Goal: Navigation & Orientation: Understand site structure

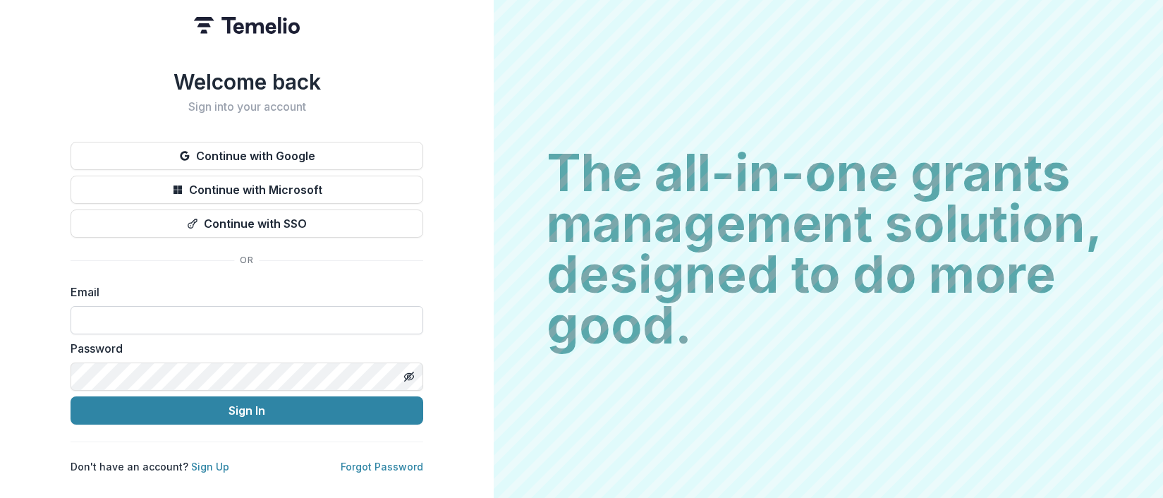
click at [205, 310] on input at bounding box center [247, 320] width 353 height 28
type input "**********"
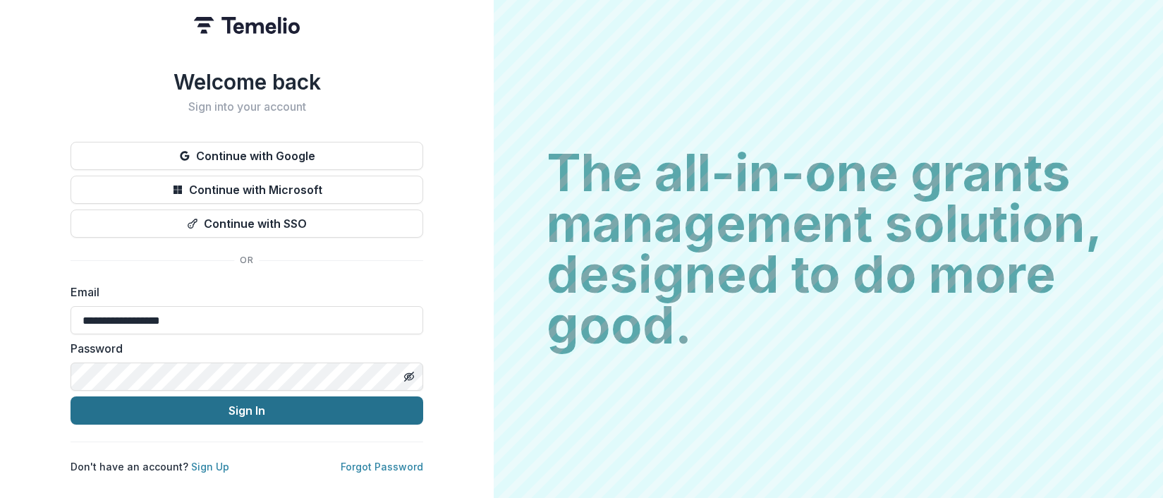
click at [224, 403] on button "Sign In" at bounding box center [247, 410] width 353 height 28
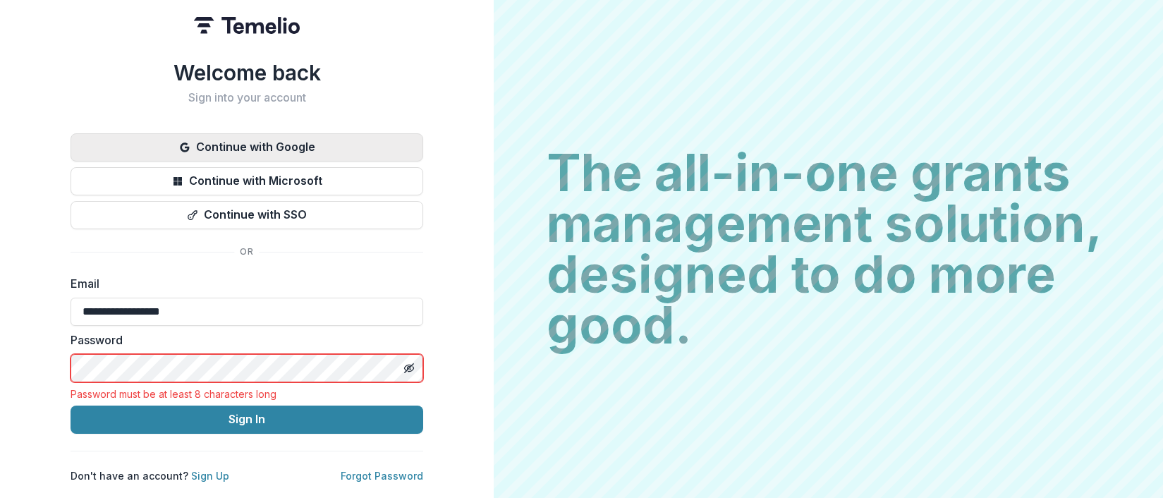
click at [252, 142] on button "Continue with Google" at bounding box center [247, 147] width 353 height 28
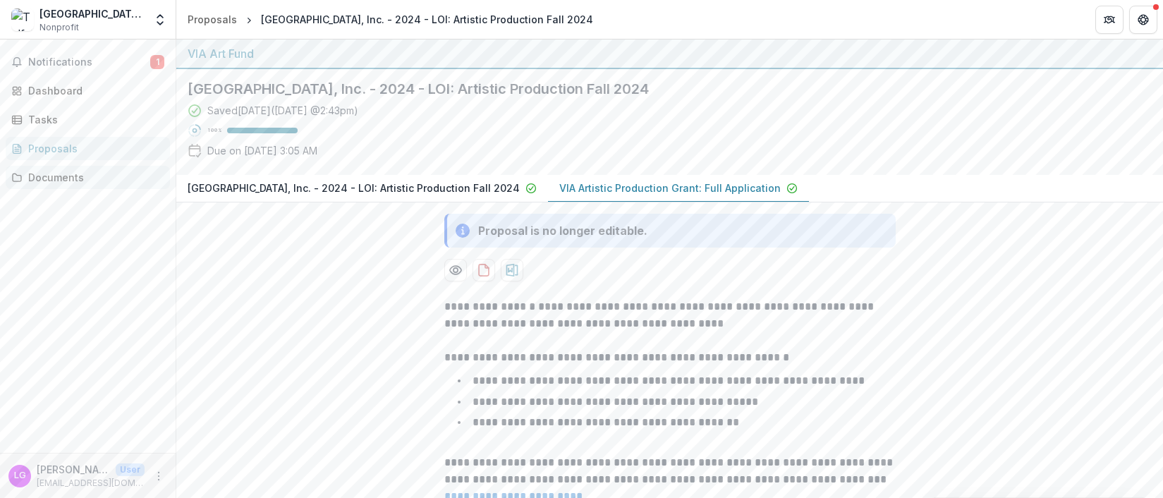
click at [47, 174] on div "Documents" at bounding box center [93, 177] width 130 height 15
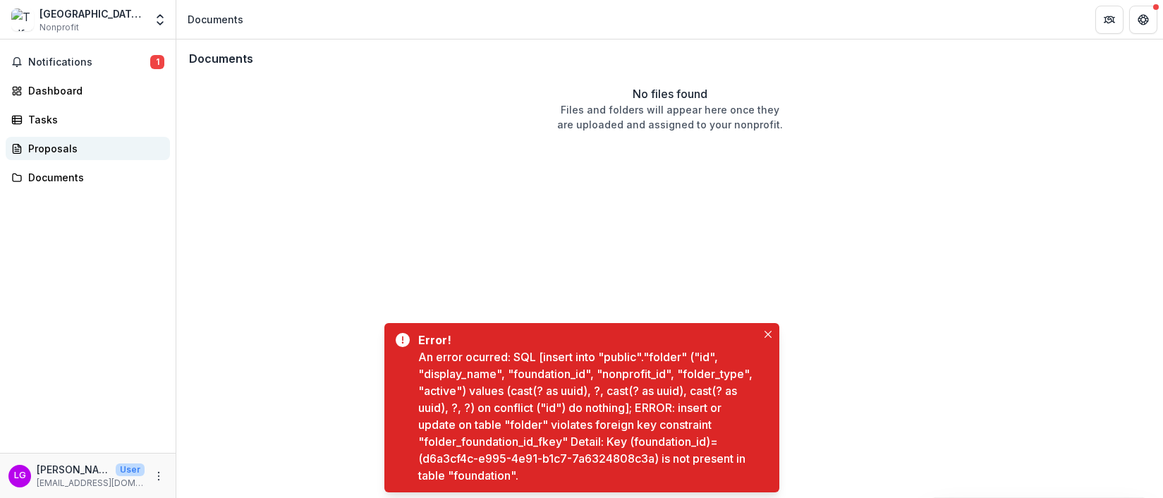
click at [43, 152] on div "Proposals" at bounding box center [93, 148] width 130 height 15
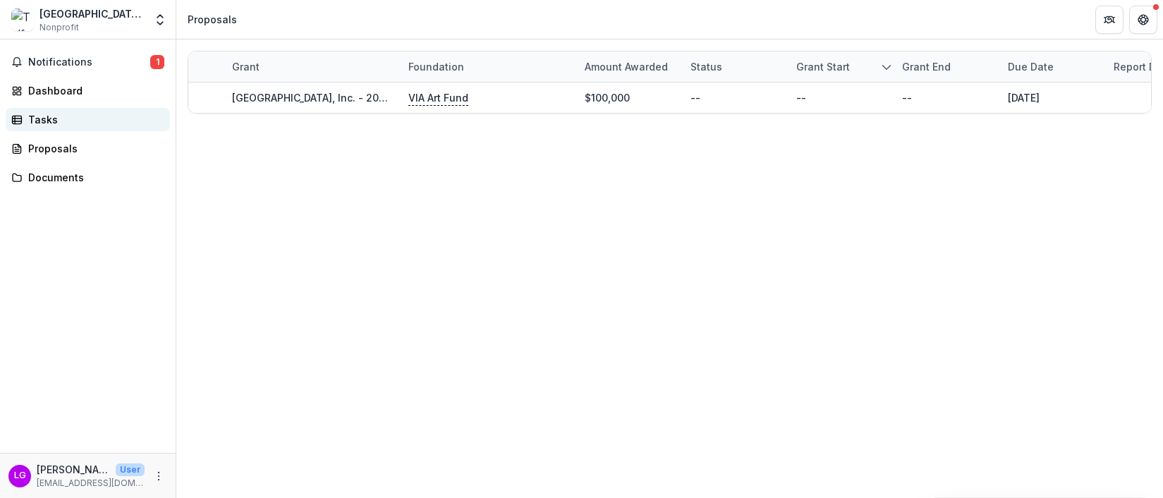
click at [39, 117] on div "Tasks" at bounding box center [93, 119] width 130 height 15
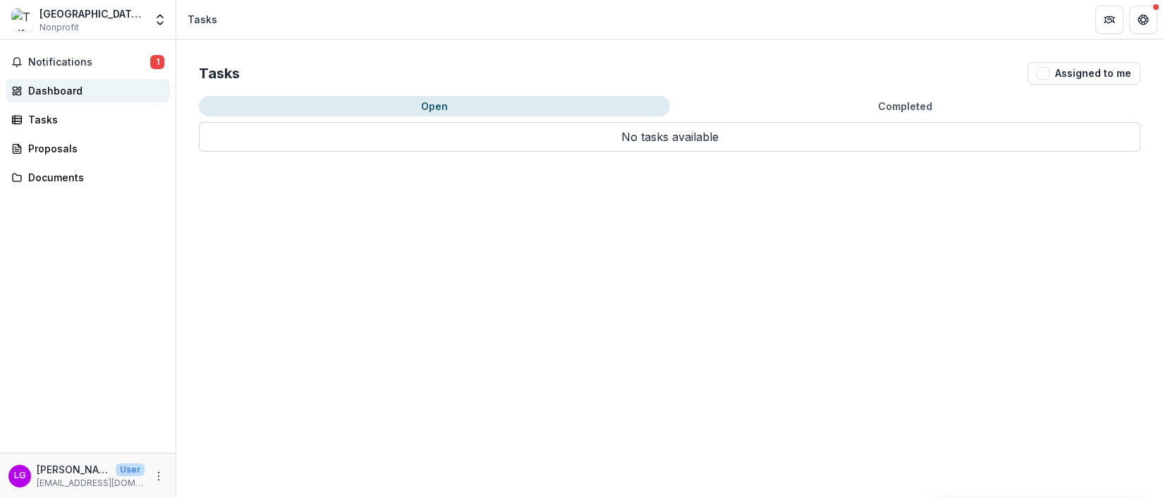
click at [41, 92] on div "Dashboard" at bounding box center [93, 90] width 130 height 15
